Goal: Find specific page/section: Find specific page/section

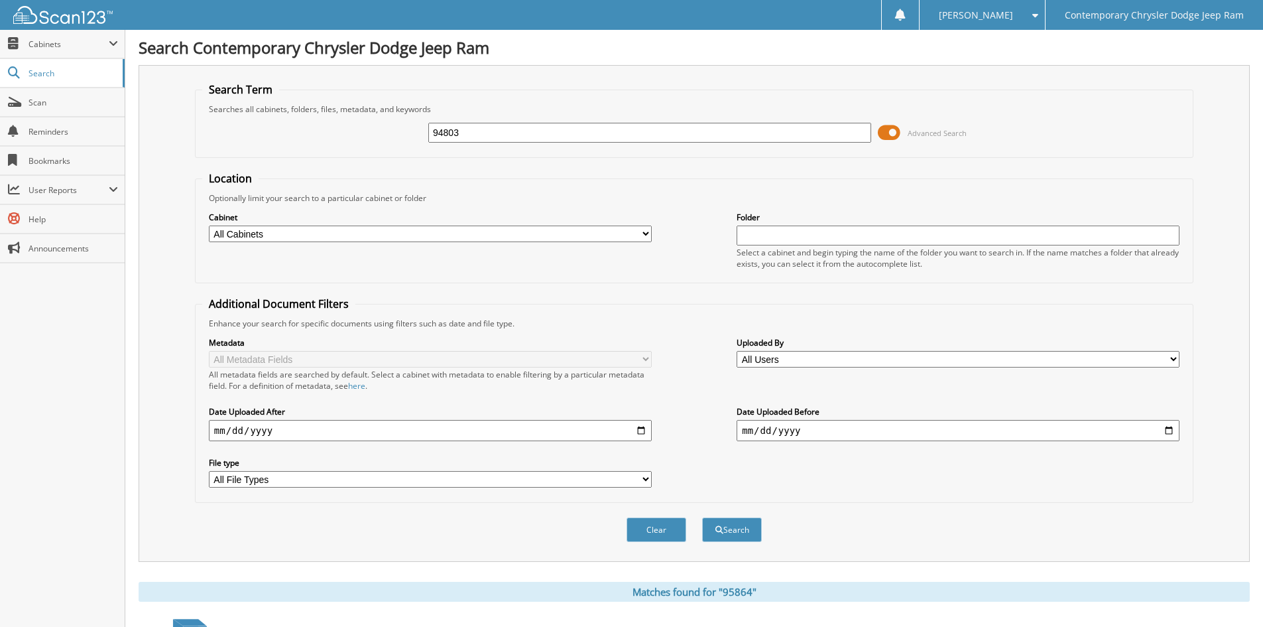
type input "94803"
click at [702, 517] on button "Search" at bounding box center [732, 529] width 60 height 25
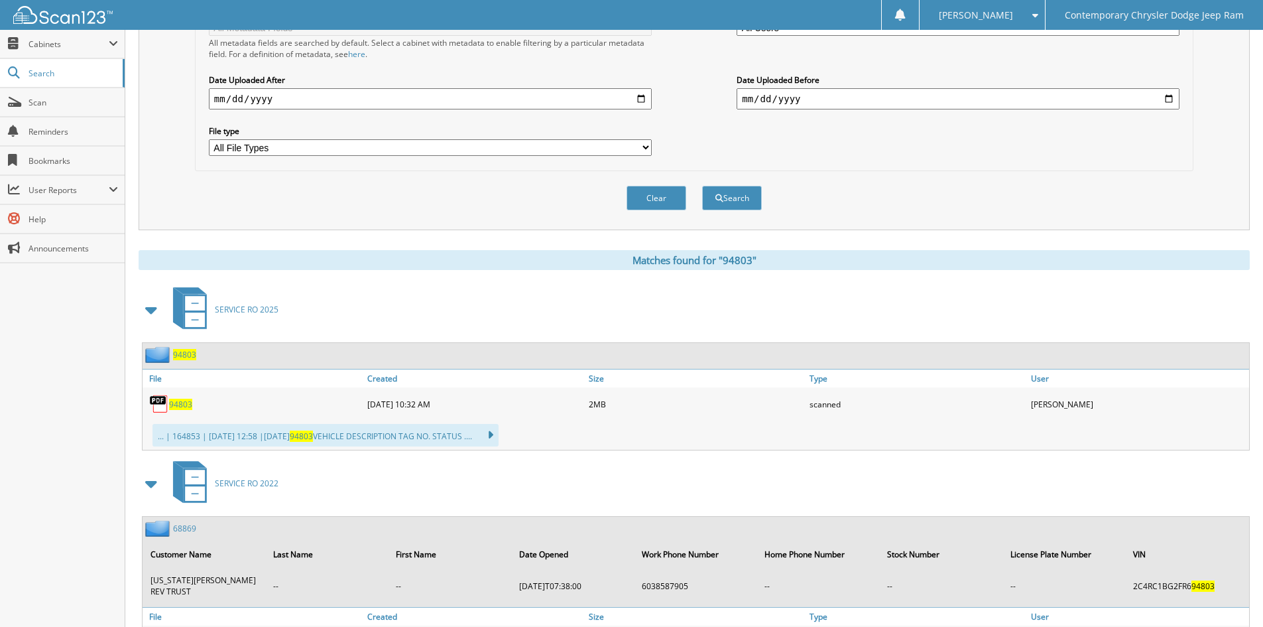
click at [182, 408] on span "94803" at bounding box center [180, 403] width 23 height 11
click at [634, 205] on button "Clear" at bounding box center [657, 198] width 60 height 25
